Goal: Understand process/instructions

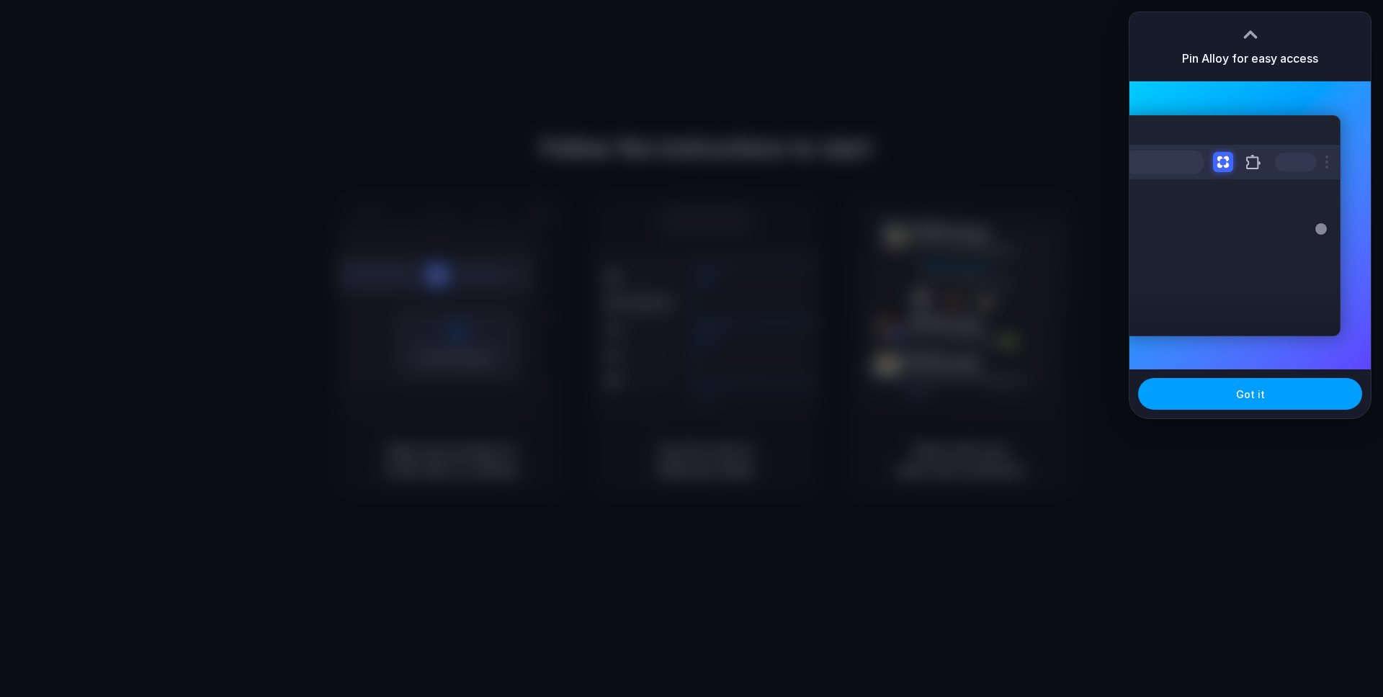
click at [1251, 398] on span "Got it" at bounding box center [1250, 394] width 29 height 15
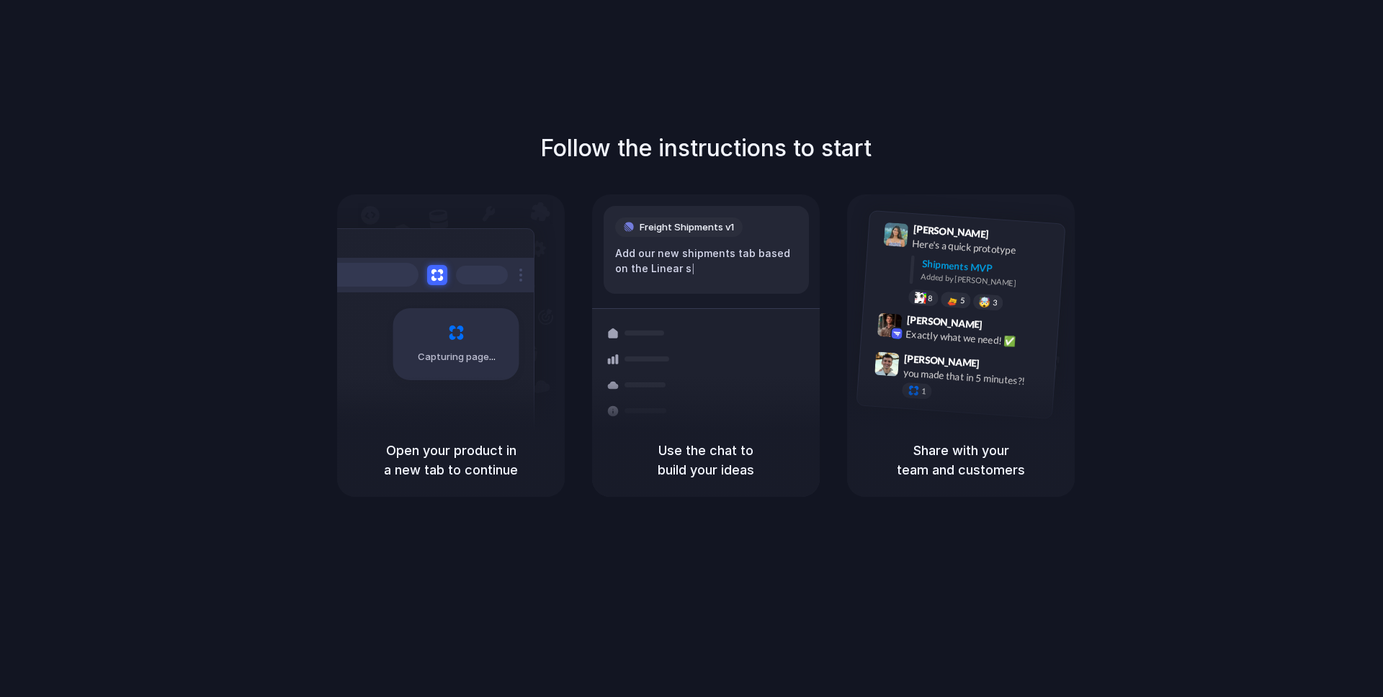
click at [1324, 124] on div "Follow the instructions to start Capturing page Open your product in a new tab …" at bounding box center [705, 363] width 1411 height 726
